Goal: Information Seeking & Learning: Learn about a topic

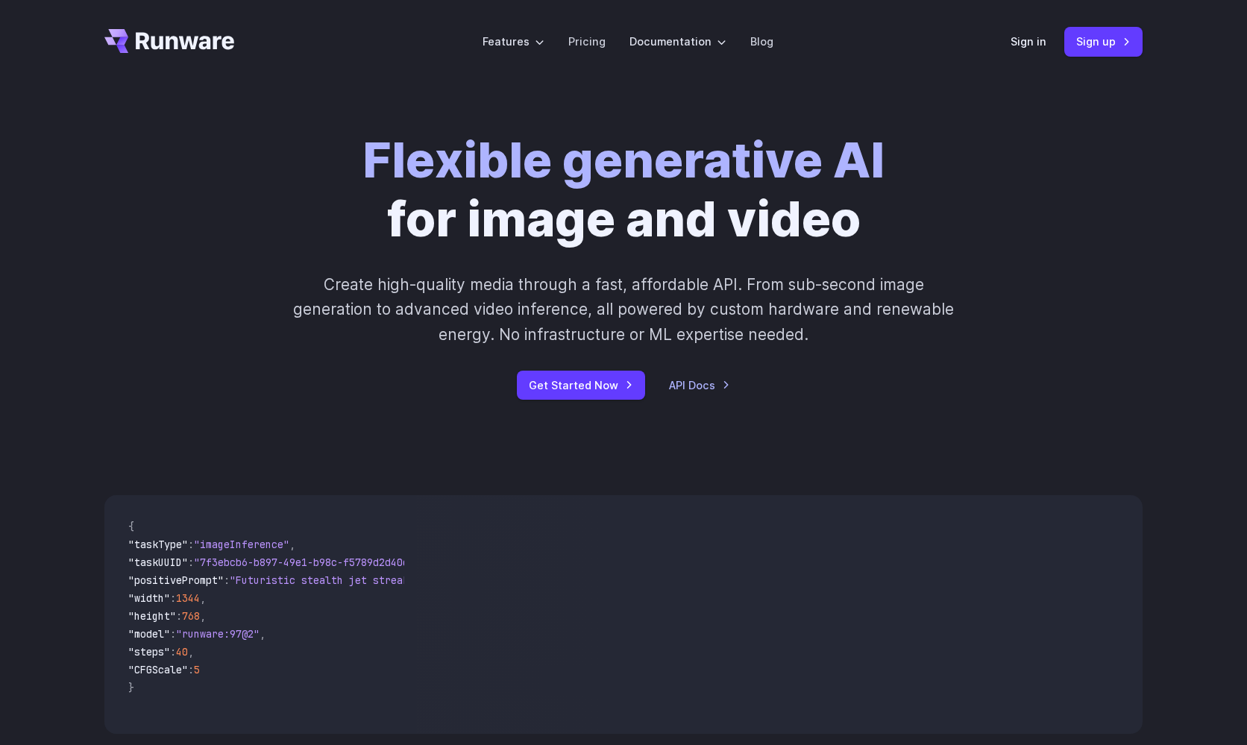
click at [178, 30] on icon "Go to /" at bounding box center [169, 41] width 130 height 24
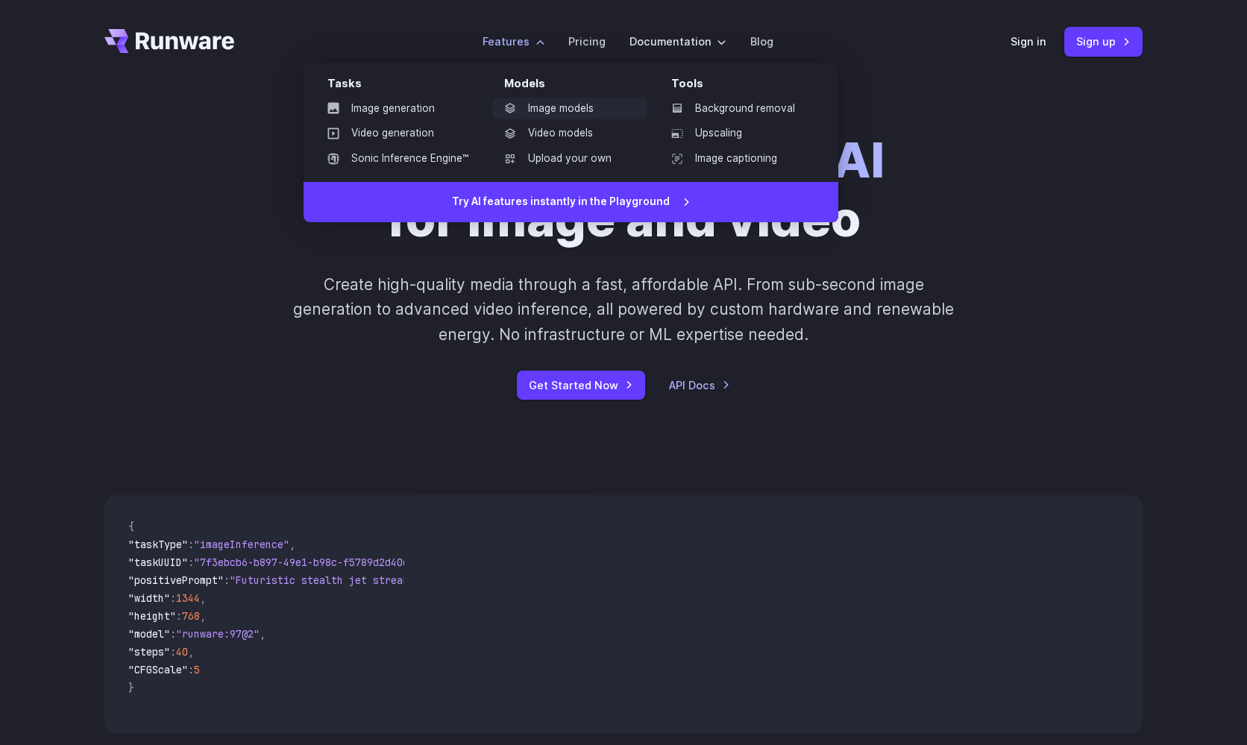
click at [552, 109] on link "Image models" at bounding box center [569, 109] width 155 height 22
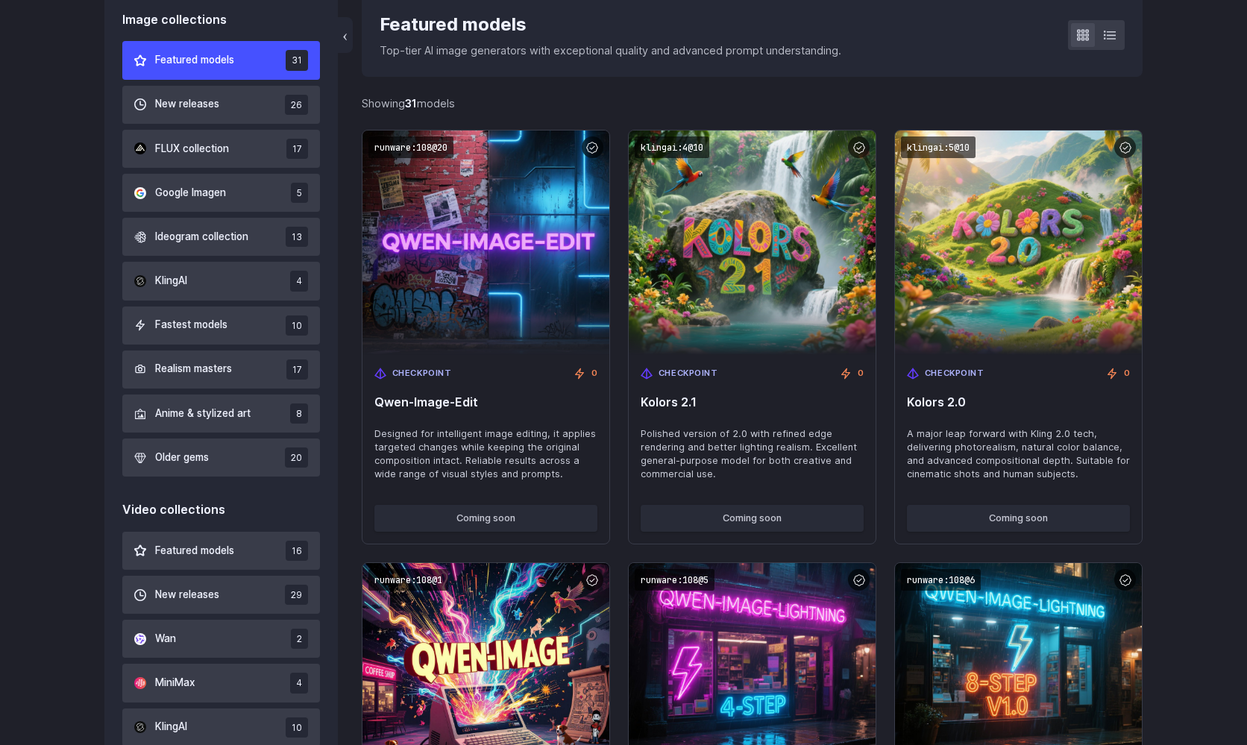
scroll to position [455, 0]
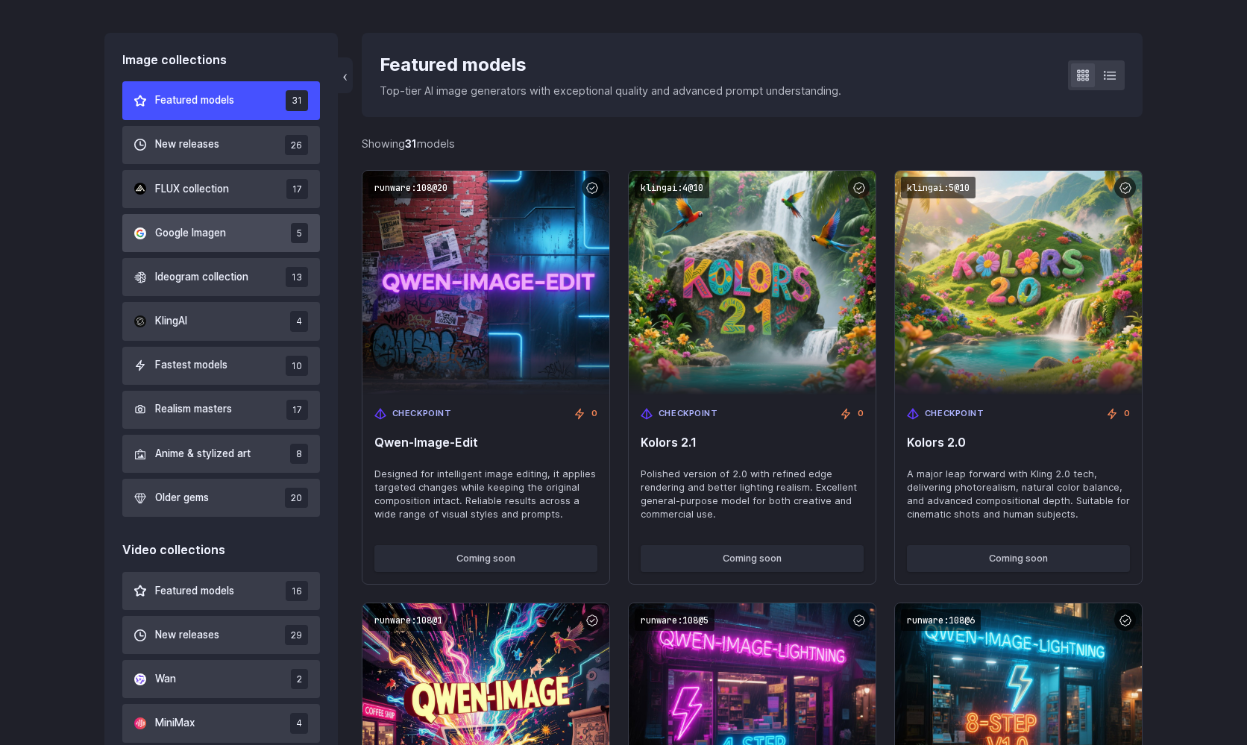
click at [218, 239] on span "Google Imagen" at bounding box center [190, 233] width 71 height 16
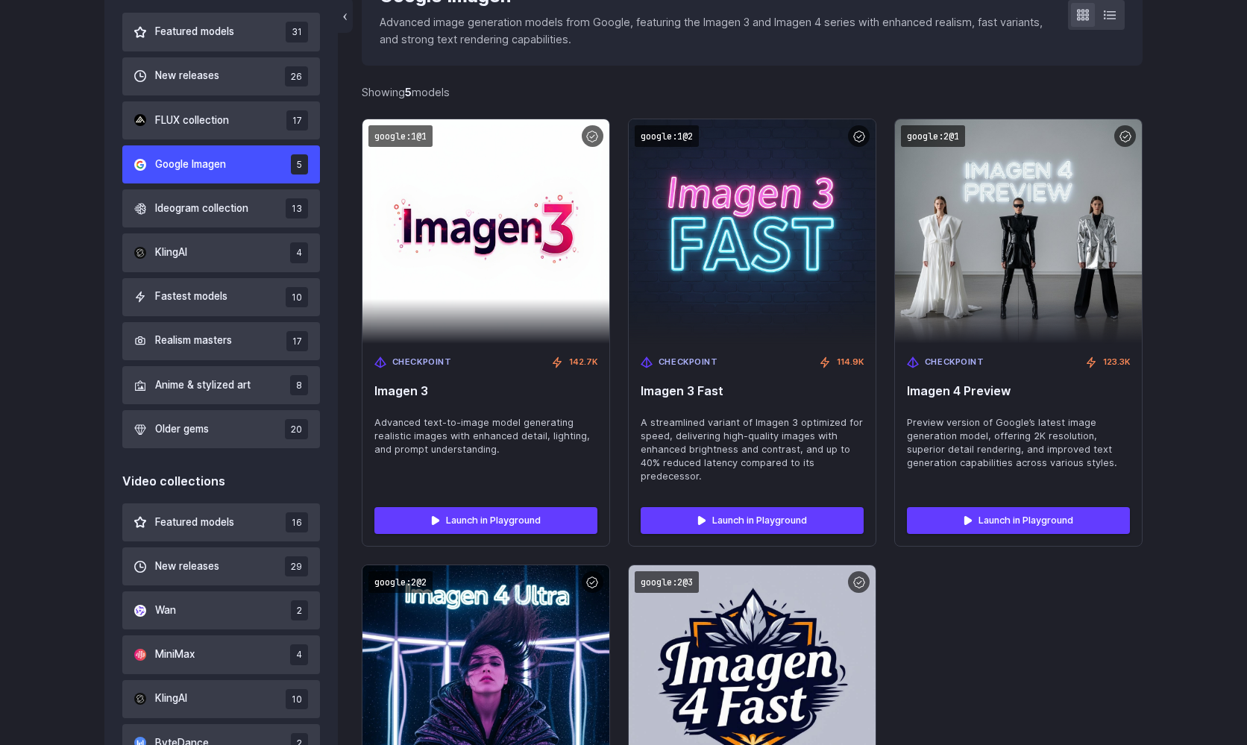
scroll to position [476, 0]
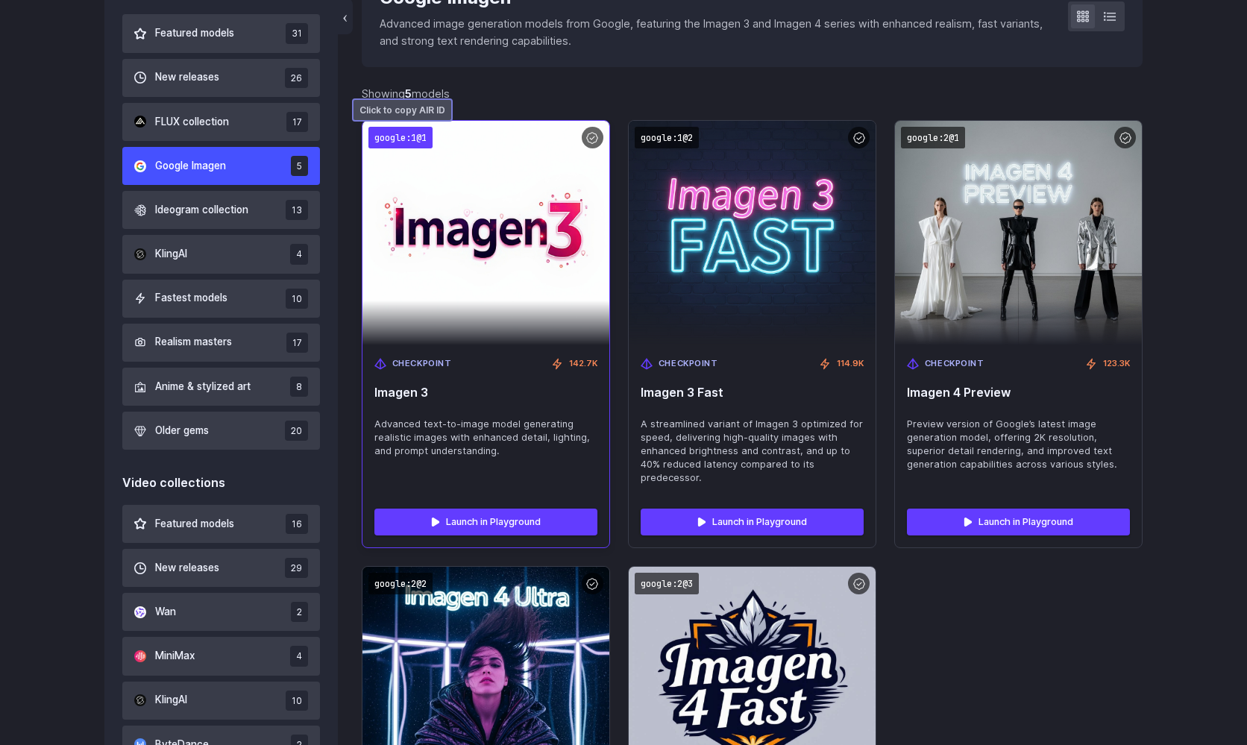
click at [386, 138] on code "google:1@1" at bounding box center [400, 138] width 64 height 22
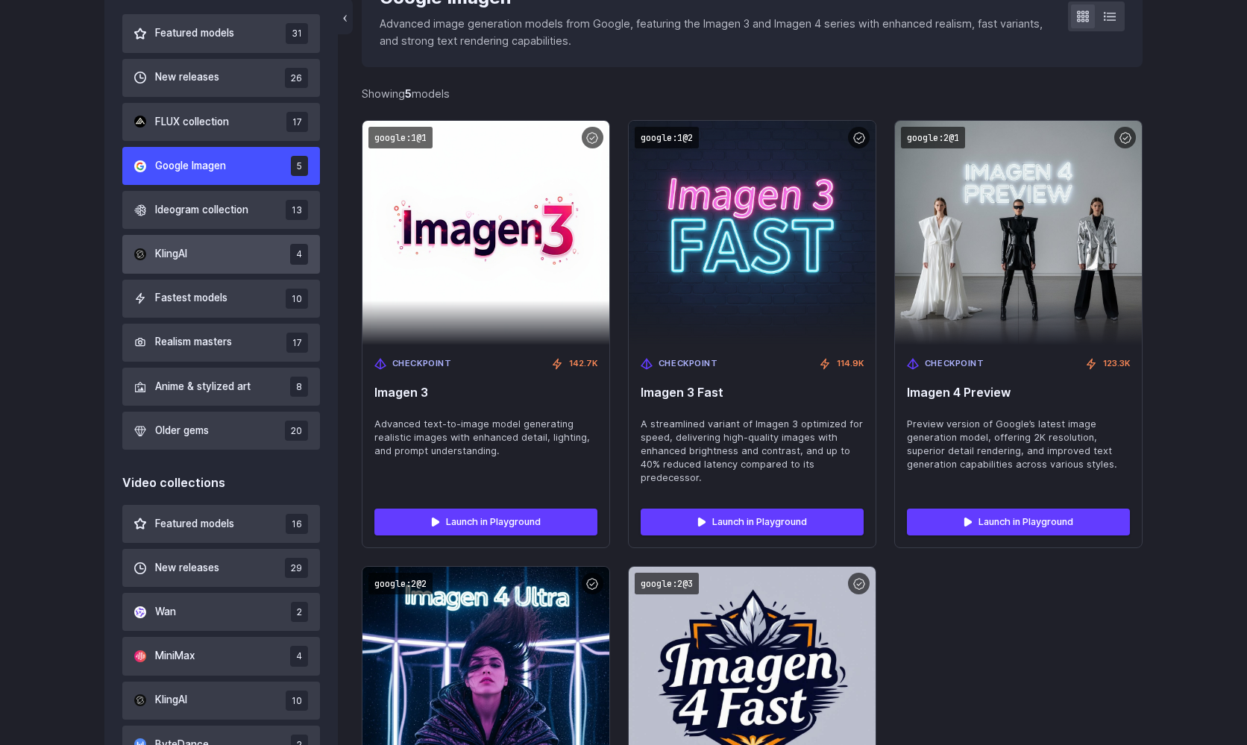
click at [204, 257] on button "KlingAI 4" at bounding box center [221, 254] width 198 height 38
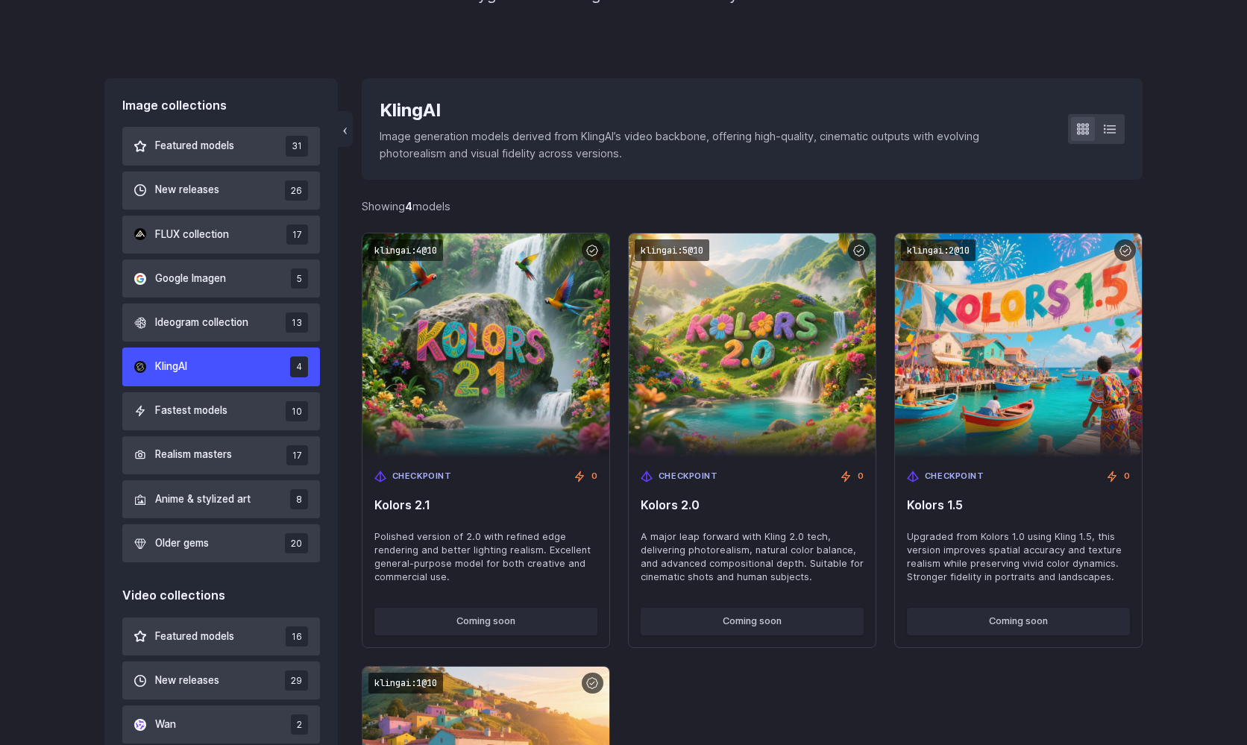
scroll to position [347, 0]
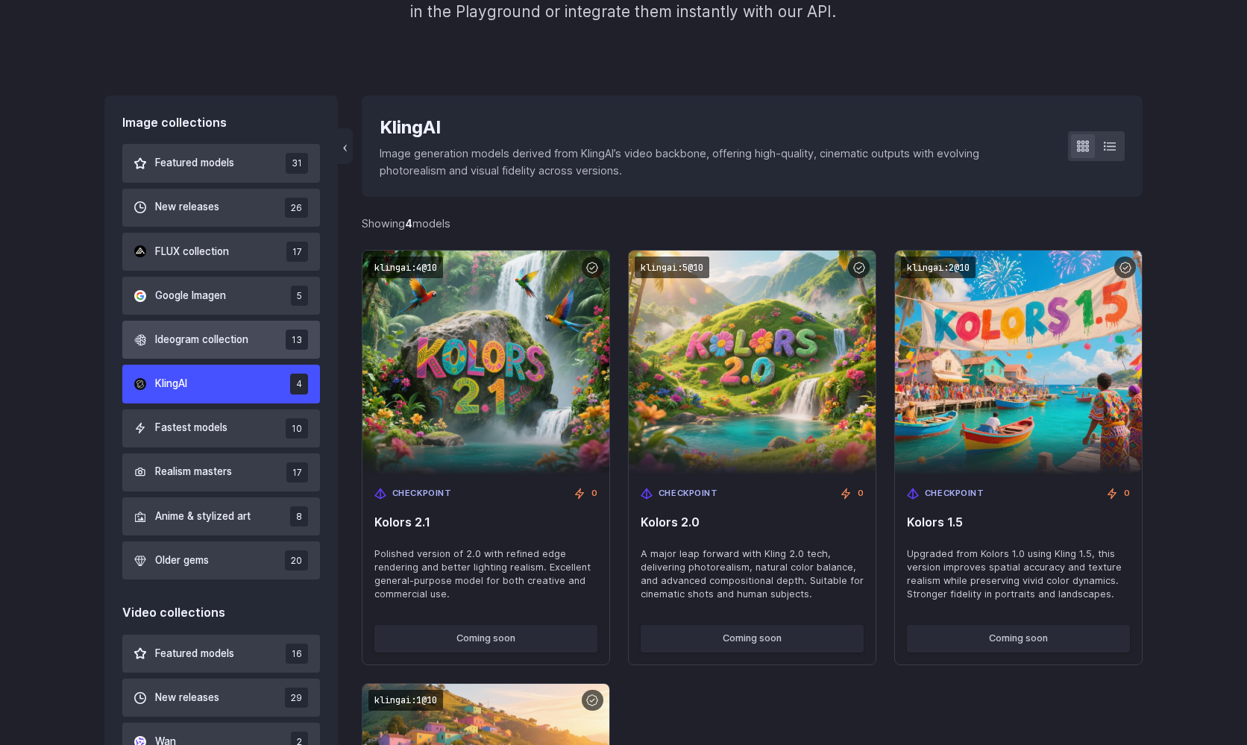
click at [199, 342] on span "Ideogram collection" at bounding box center [201, 340] width 93 height 16
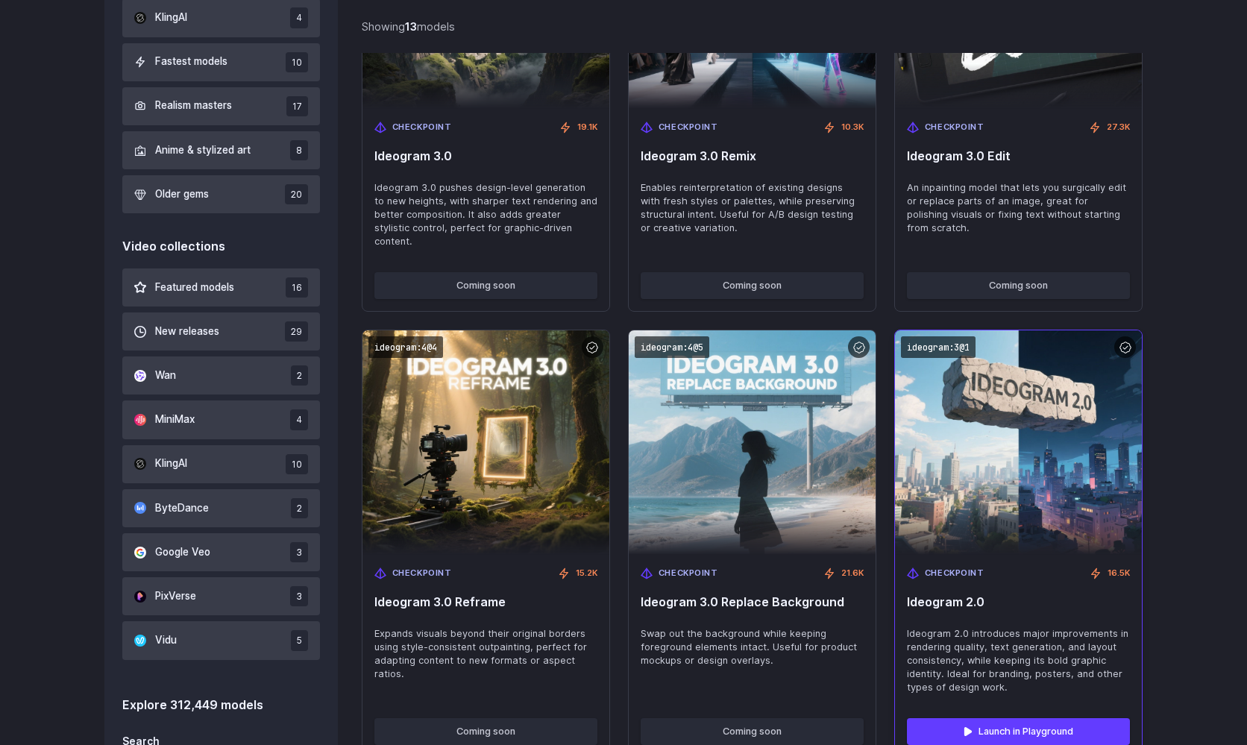
scroll to position [714, 0]
